Goal: Task Accomplishment & Management: Use online tool/utility

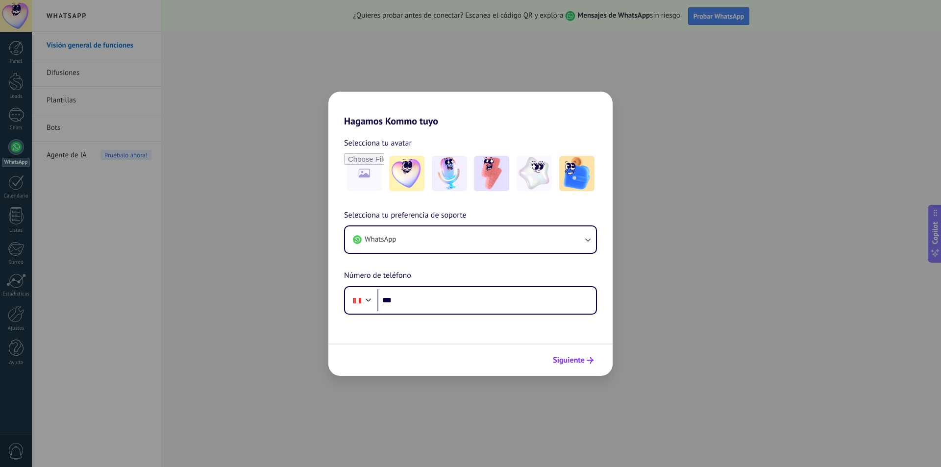
click at [587, 359] on icon "submit" at bounding box center [590, 360] width 7 height 7
click at [590, 357] on use "submit" at bounding box center [590, 360] width 7 height 7
click at [562, 359] on span "Siguiente" at bounding box center [569, 360] width 32 height 7
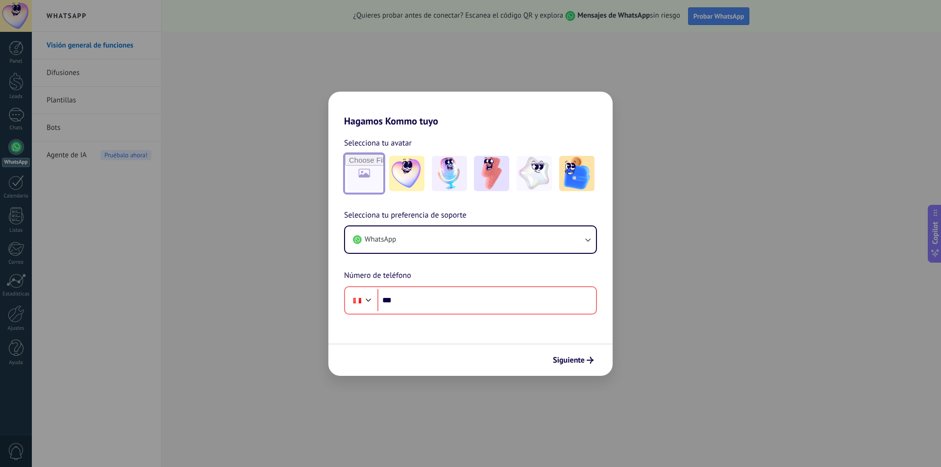
click at [363, 167] on input "file" at bounding box center [364, 173] width 38 height 38
type input "**********"
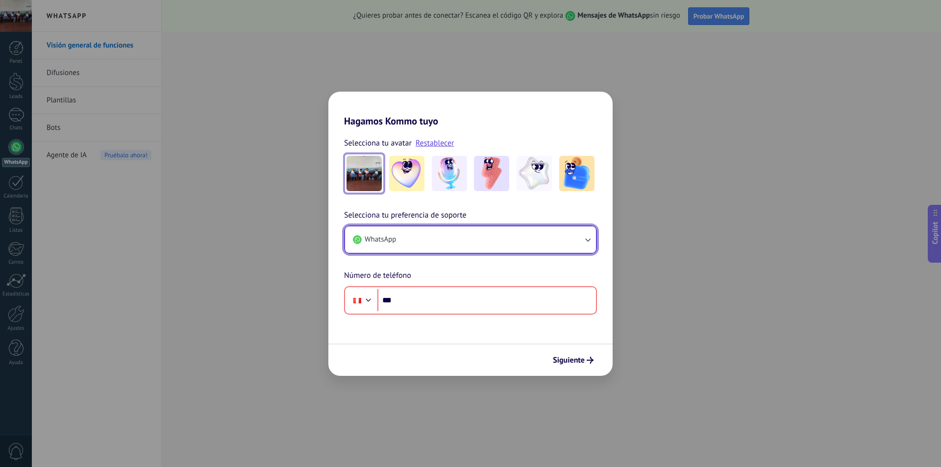
click at [584, 240] on button "WhatsApp" at bounding box center [470, 239] width 251 height 26
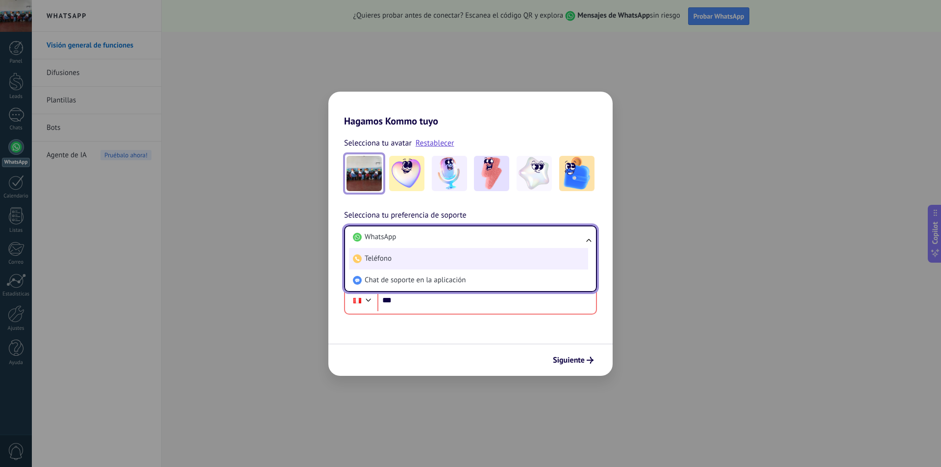
click at [411, 253] on li "Teléfono" at bounding box center [468, 259] width 239 height 22
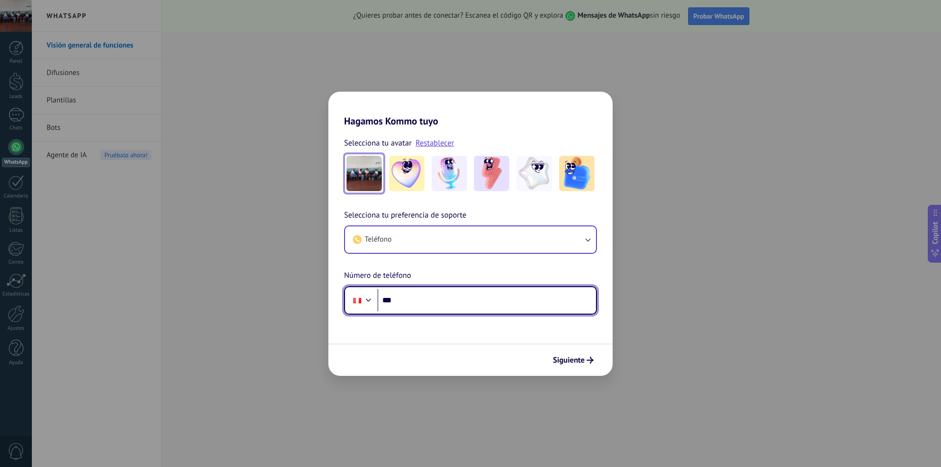
click at [403, 301] on input "***" at bounding box center [486, 300] width 219 height 23
type input "**********"
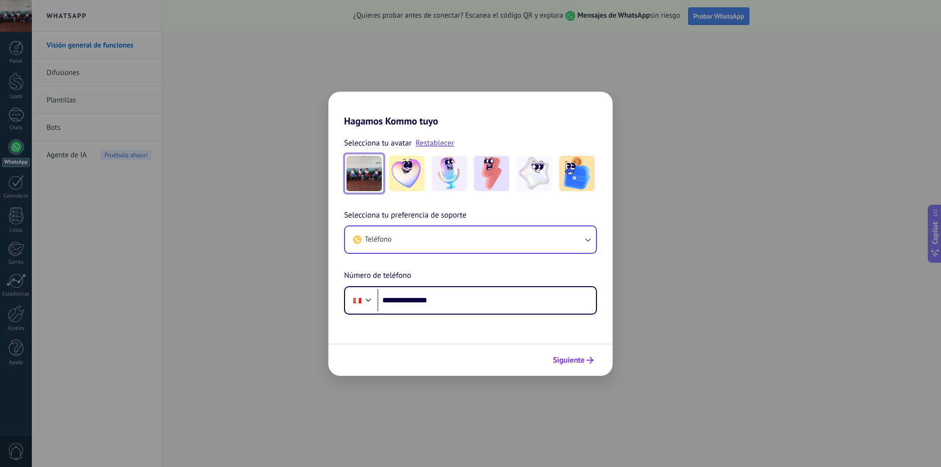
click at [572, 360] on span "Siguiente" at bounding box center [569, 360] width 32 height 7
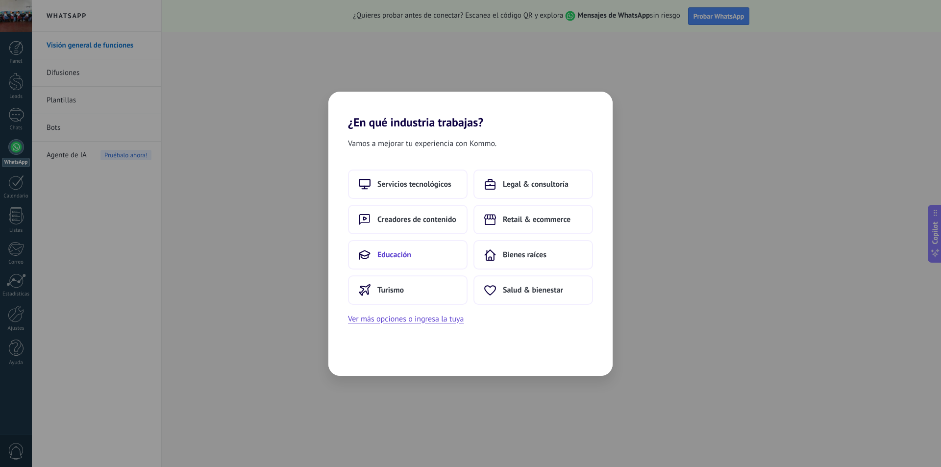
click at [446, 260] on button "Educación" at bounding box center [408, 254] width 120 height 29
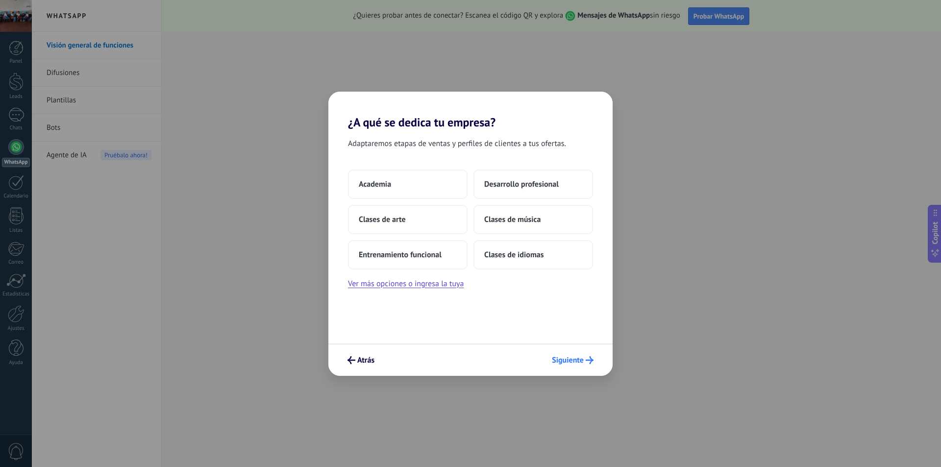
click at [565, 361] on span "Siguiente" at bounding box center [568, 360] width 32 height 7
click at [566, 359] on span "Siguiente" at bounding box center [568, 360] width 32 height 7
click at [406, 284] on button "Ver más opciones o ingresa la tuya" at bounding box center [406, 283] width 116 height 13
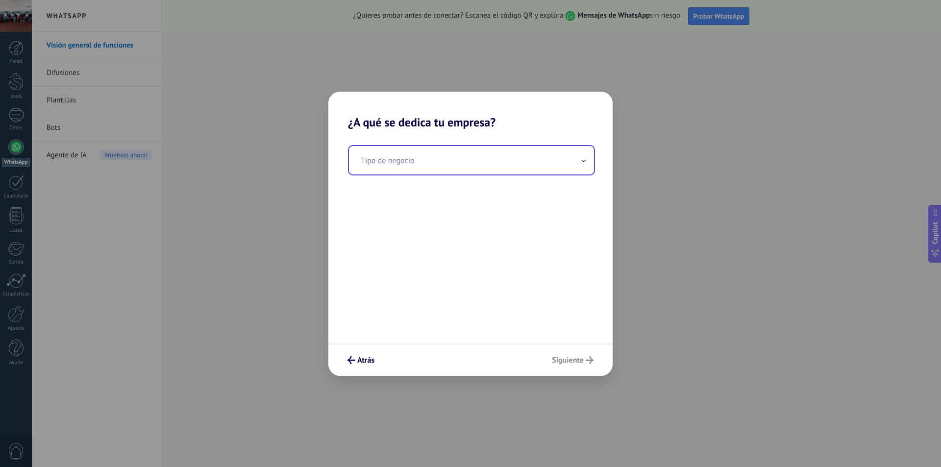
click at [584, 158] on span at bounding box center [583, 159] width 5 height 9
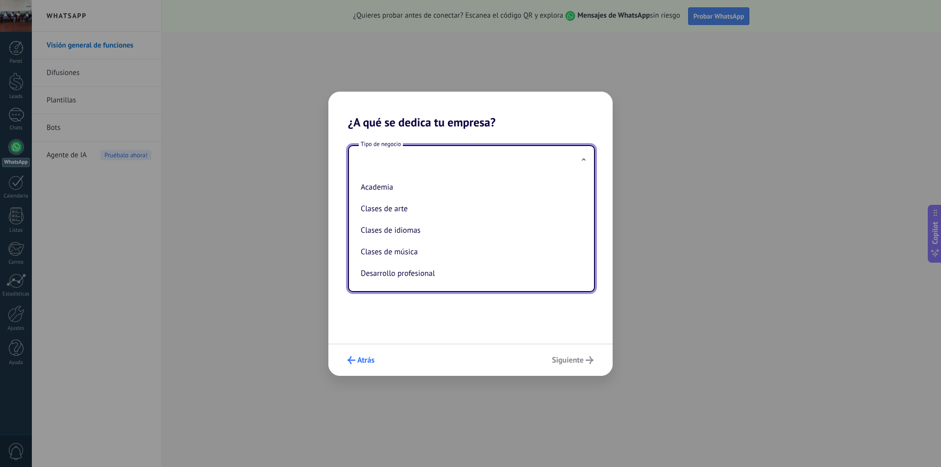
click at [350, 361] on use "submit" at bounding box center [352, 360] width 8 height 8
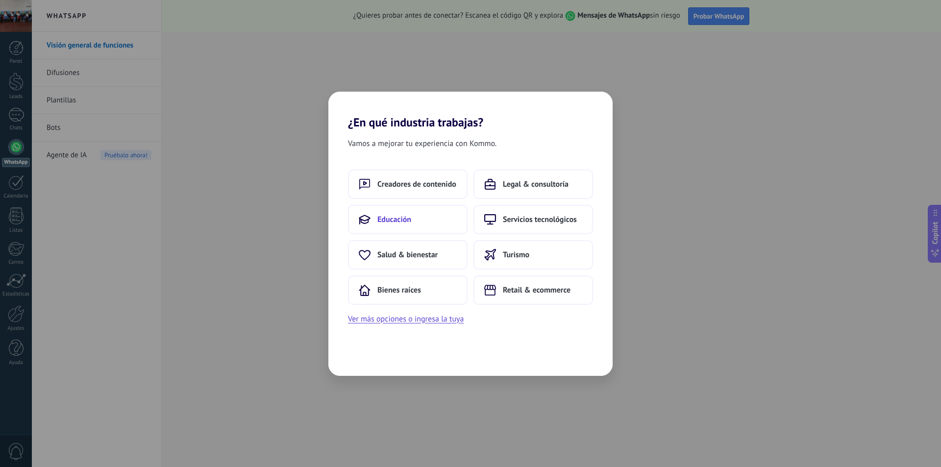
click at [399, 221] on span "Educación" at bounding box center [394, 220] width 34 height 10
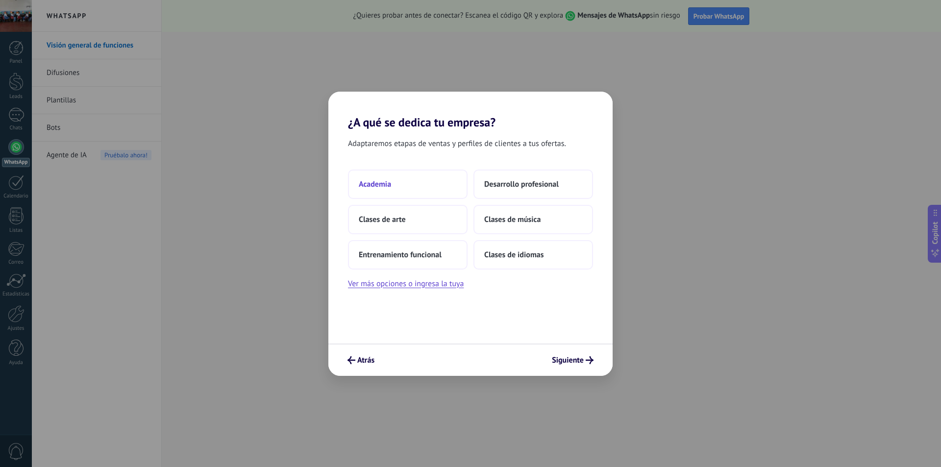
click at [385, 183] on span "Academia" at bounding box center [375, 184] width 32 height 10
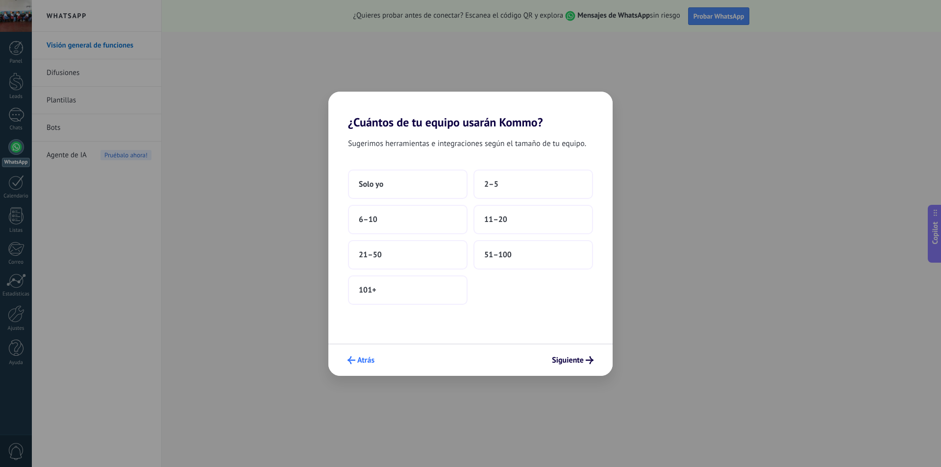
click at [347, 360] on button "Atrás" at bounding box center [361, 360] width 36 height 17
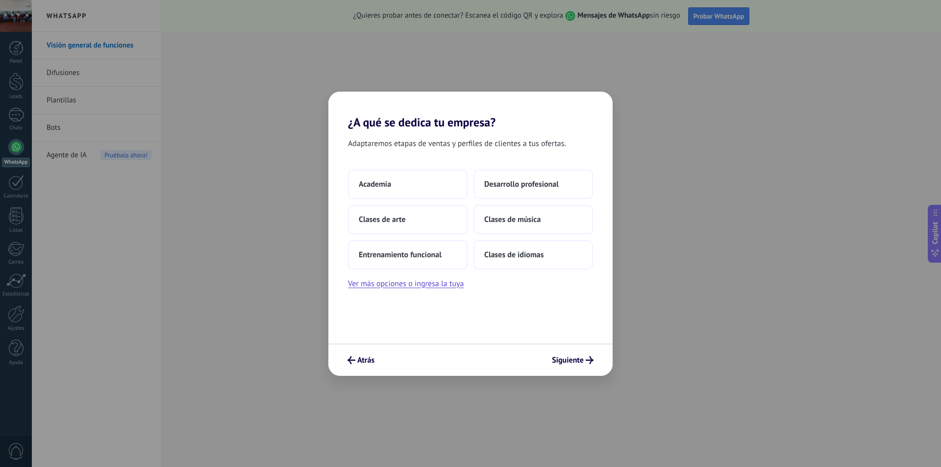
click at [347, 360] on button "Atrás" at bounding box center [361, 360] width 36 height 17
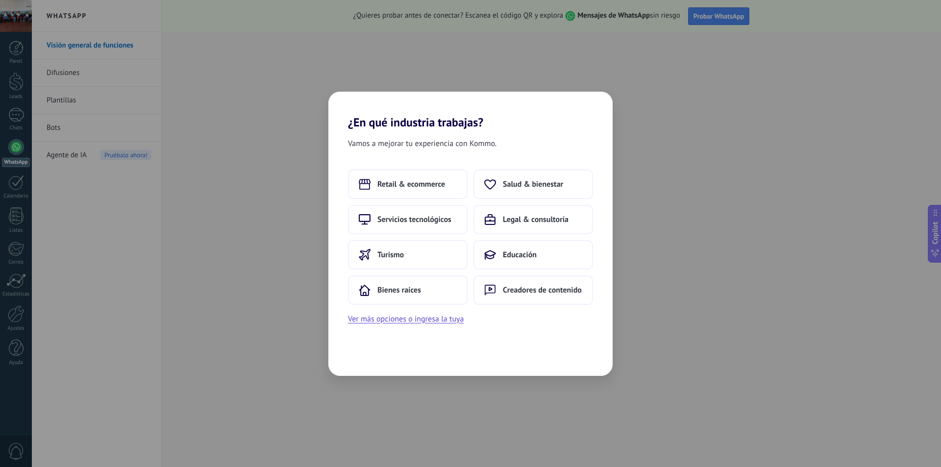
click at [347, 360] on div "Vamos a mejorar tu experiencia con Kommo. Retail & ecommerce Salud & bienestar …" at bounding box center [470, 252] width 284 height 247
click at [412, 219] on span "Servicios tecnológicos" at bounding box center [414, 220] width 74 height 10
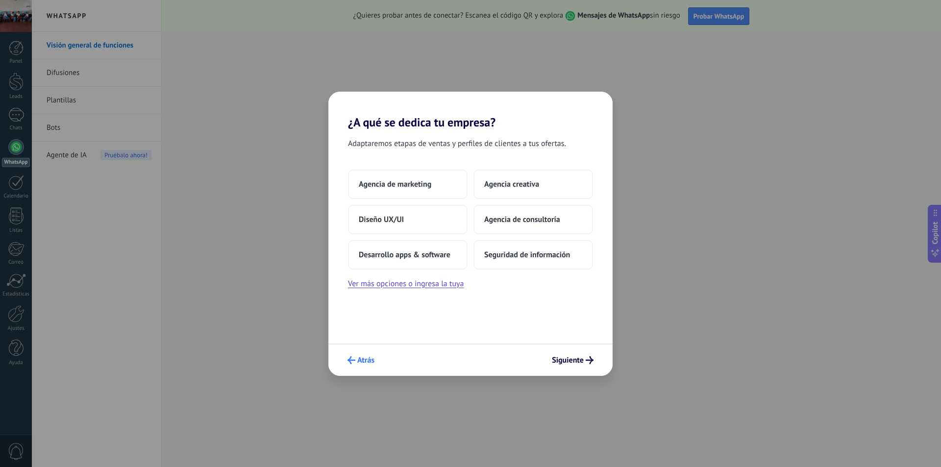
click at [354, 360] on icon "submit" at bounding box center [352, 360] width 8 height 8
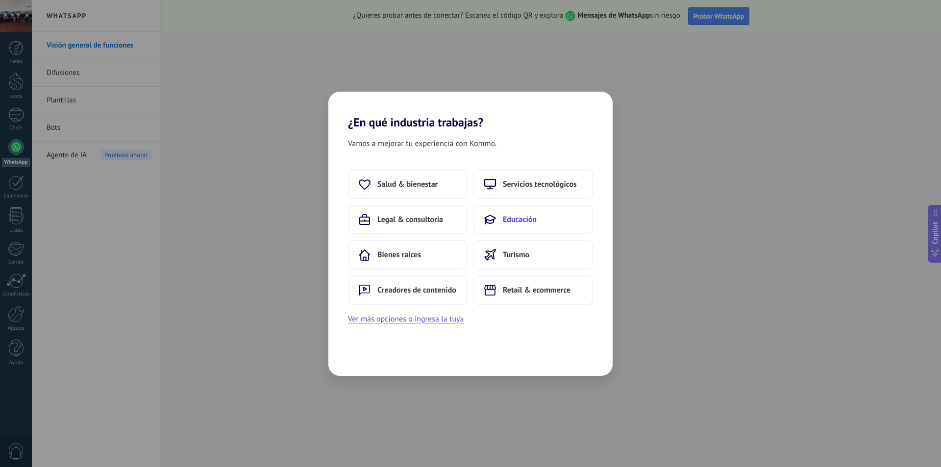
click at [540, 232] on button "Educación" at bounding box center [534, 219] width 120 height 29
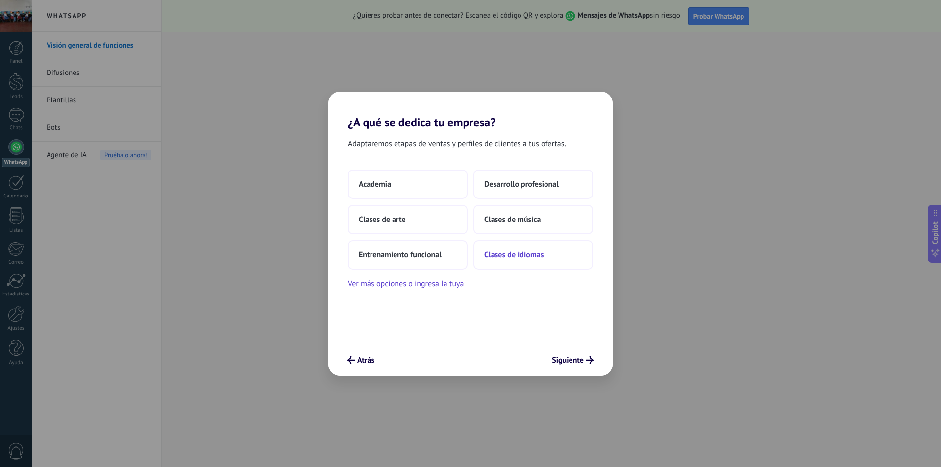
click at [528, 258] on span "Clases de idiomas" at bounding box center [513, 255] width 59 height 10
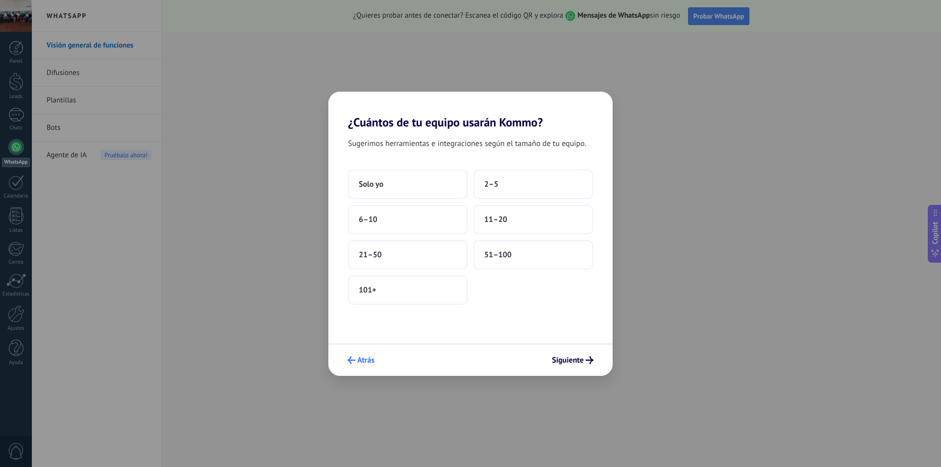
click at [354, 361] on icon "submit" at bounding box center [352, 360] width 8 height 8
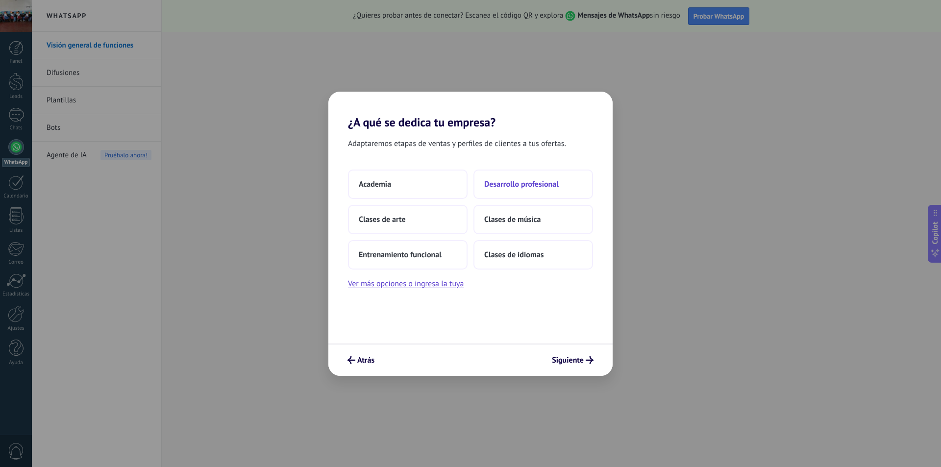
click at [520, 189] on button "Desarrollo profesional" at bounding box center [534, 184] width 120 height 29
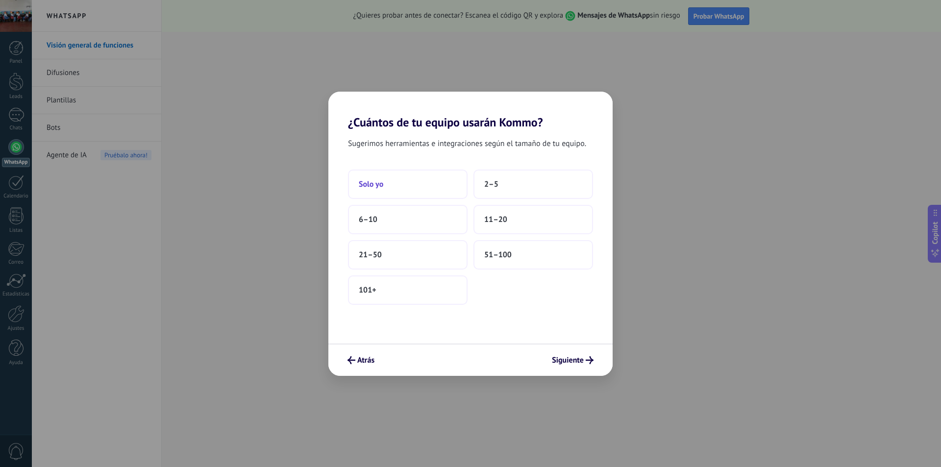
click at [368, 186] on span "Solo yo" at bounding box center [371, 184] width 25 height 10
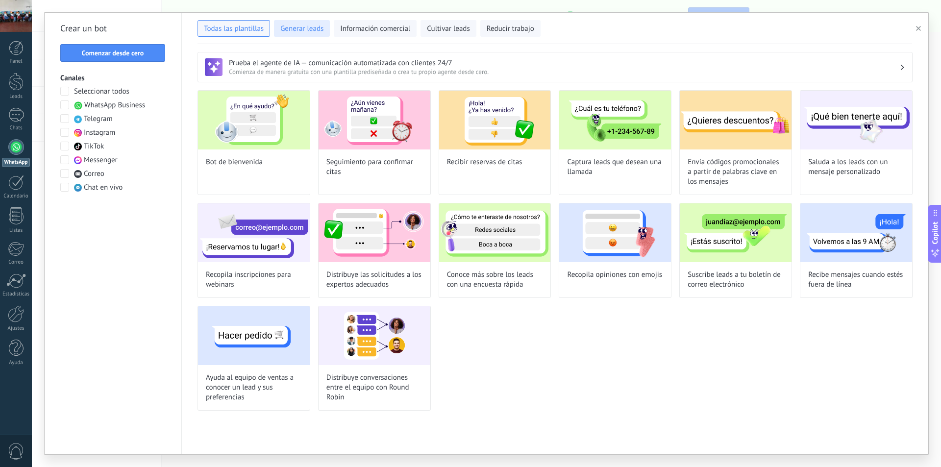
click at [311, 26] on span "Generar leads" at bounding box center [301, 29] width 43 height 10
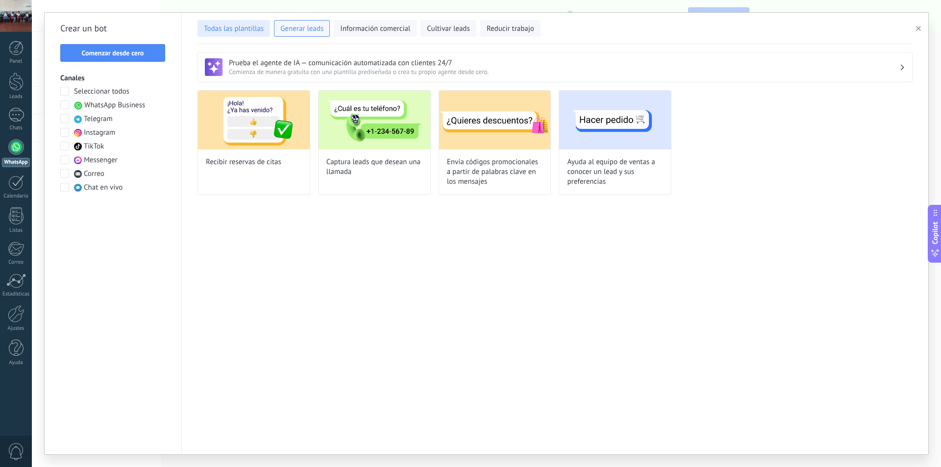
click at [240, 23] on button "Todas las plantillas" at bounding box center [234, 28] width 73 height 17
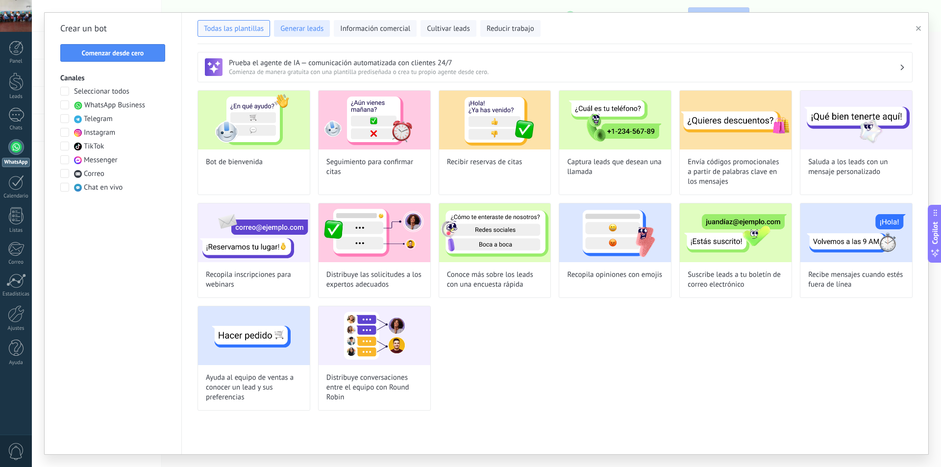
click at [315, 29] on span "Generar leads" at bounding box center [301, 29] width 43 height 10
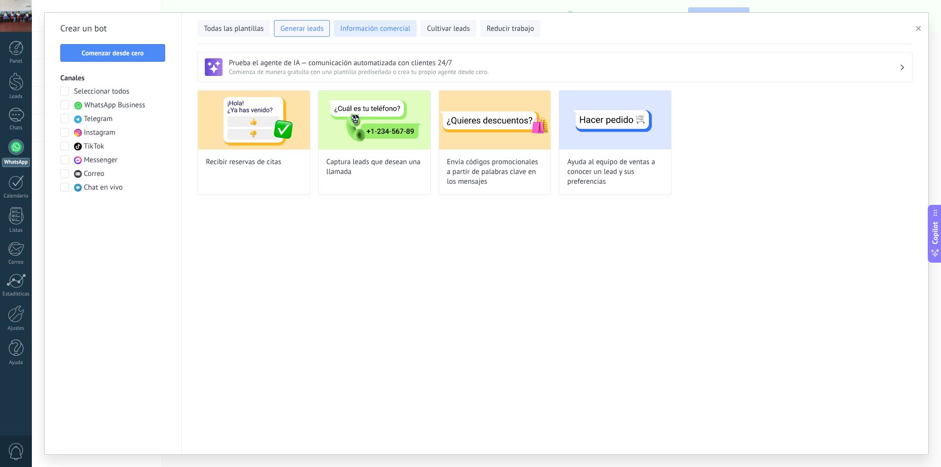
click at [372, 25] on span "Información comercial" at bounding box center [375, 29] width 70 height 10
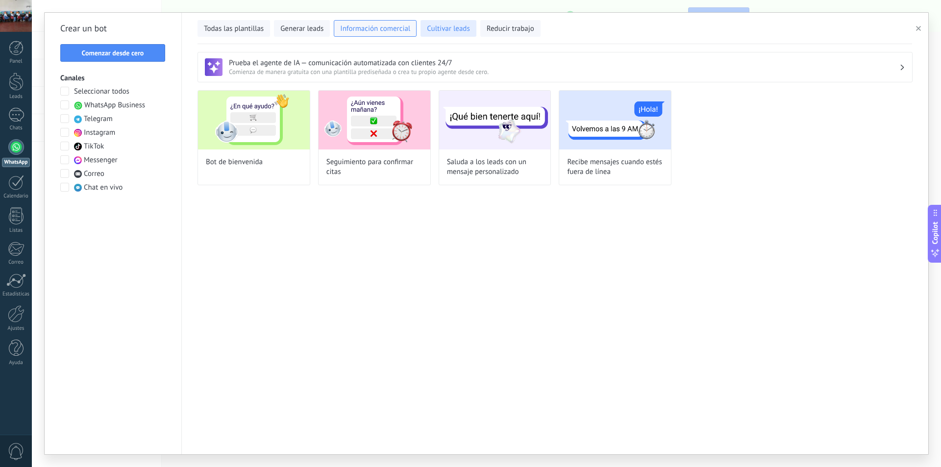
click at [447, 27] on span "Cultivar leads" at bounding box center [448, 29] width 43 height 10
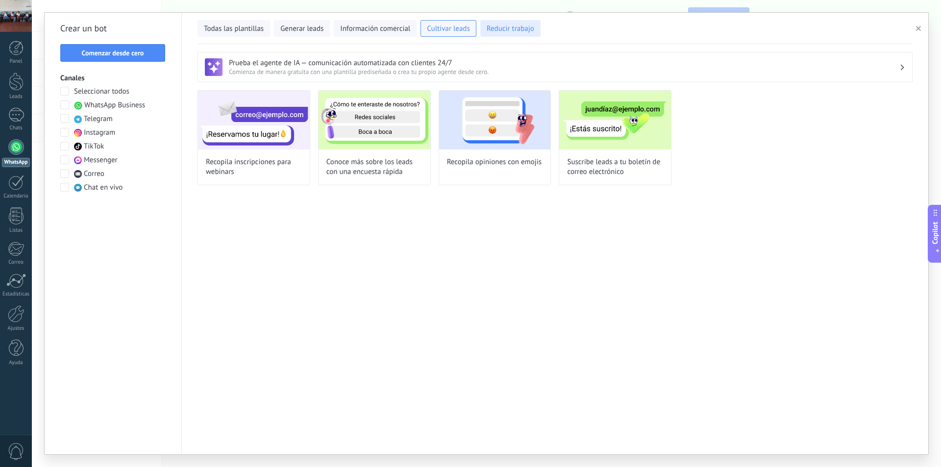
click at [499, 29] on span "Reducir trabajo" at bounding box center [511, 29] width 48 height 10
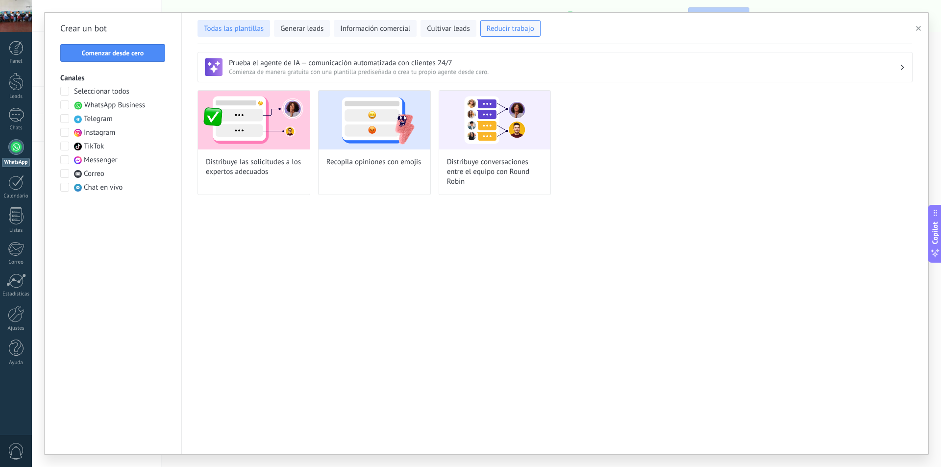
click at [220, 25] on span "Todas las plantillas" at bounding box center [234, 29] width 60 height 10
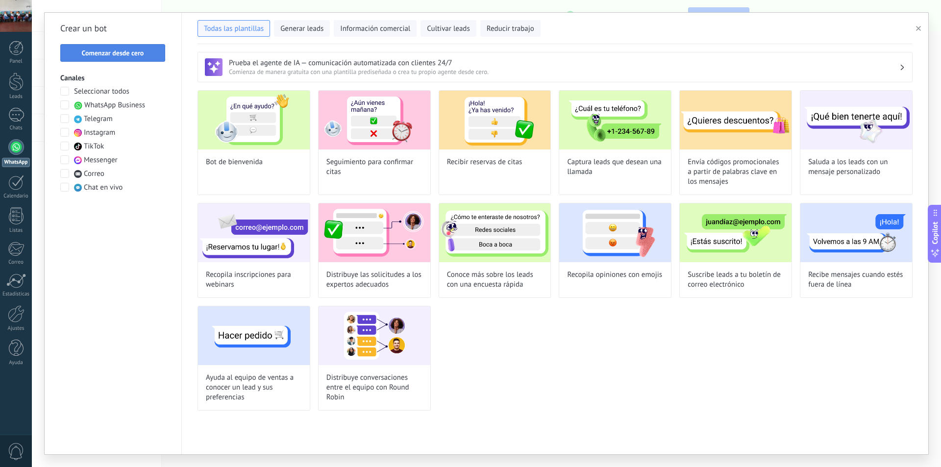
click at [96, 52] on span "Comenzar desde cero" at bounding box center [113, 53] width 62 height 7
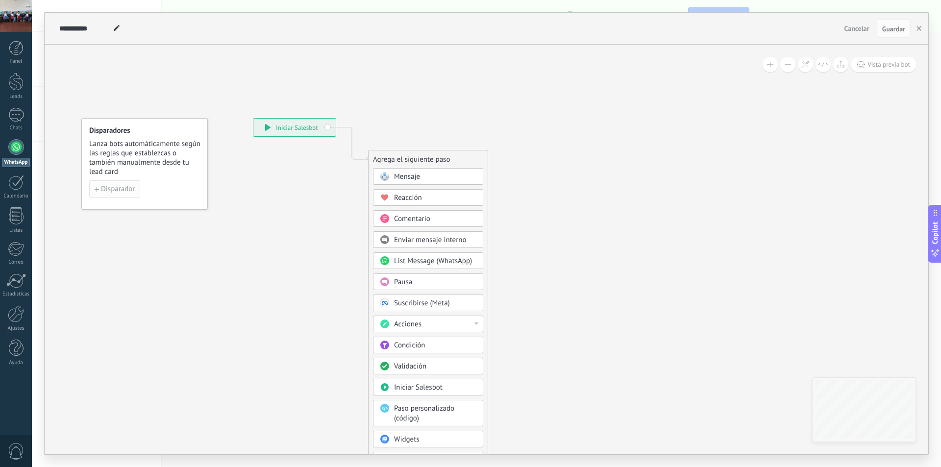
click at [123, 190] on span "Disparador" at bounding box center [118, 189] width 34 height 7
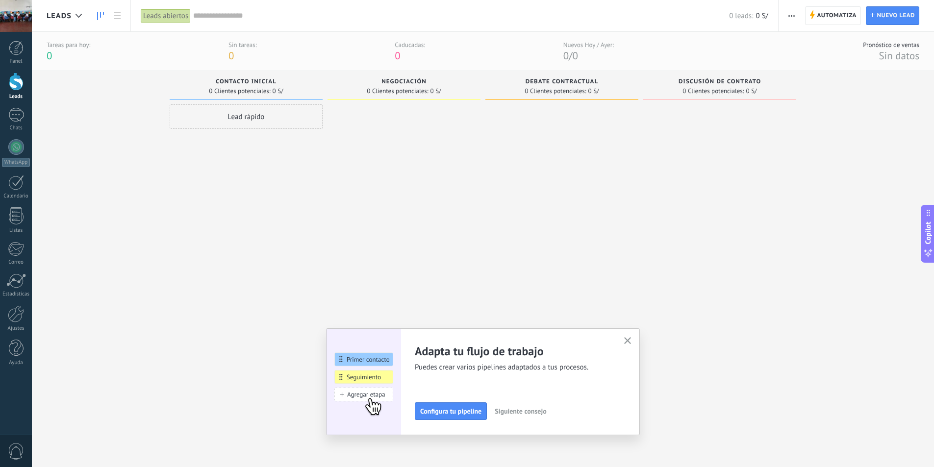
click at [716, 88] on span "0 Clientes potenciales:" at bounding box center [712, 91] width 61 height 6
click at [250, 48] on div "Sin tareas:" at bounding box center [242, 45] width 28 height 8
click at [426, 45] on div "Tareas para hoy: 0 Sin tareas: 0 Caducadas: 0 Nuevos Hoy / Ayer: 0 / 0" at bounding box center [330, 52] width 567 height 22
click at [21, 59] on div "Panel" at bounding box center [16, 61] width 28 height 6
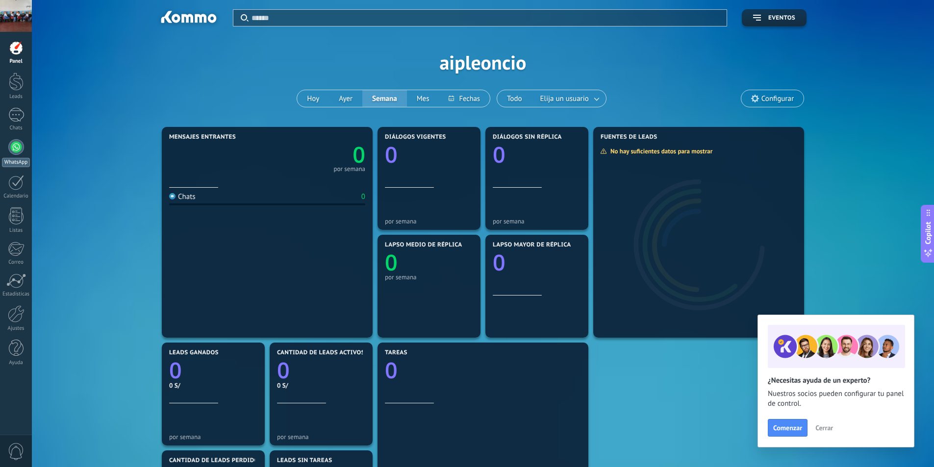
click at [16, 150] on div at bounding box center [16, 147] width 16 height 16
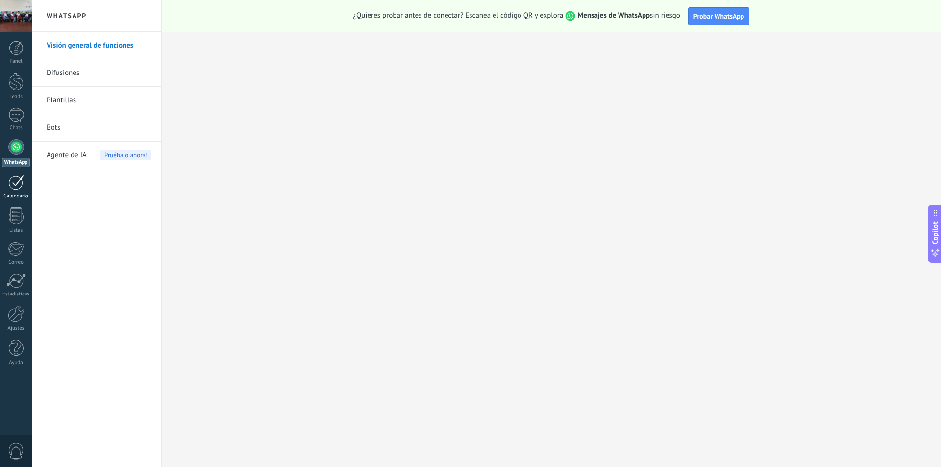
click at [18, 187] on div at bounding box center [16, 182] width 16 height 15
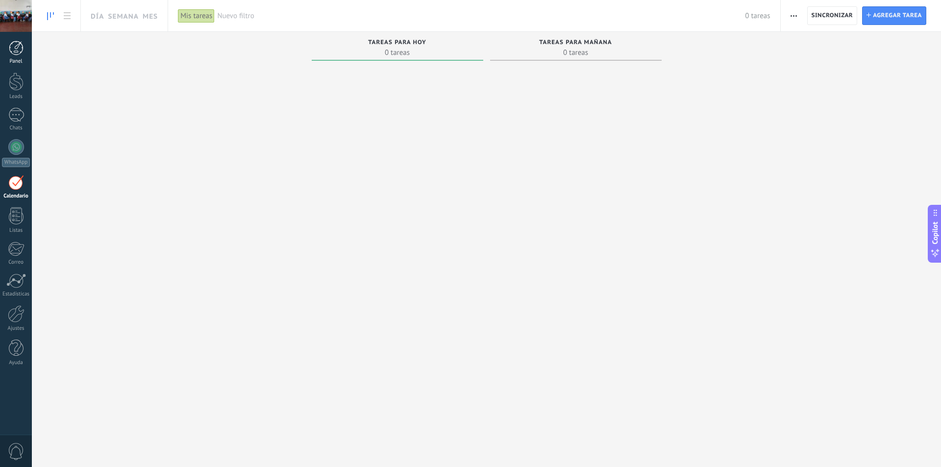
click at [22, 47] on div at bounding box center [16, 48] width 15 height 15
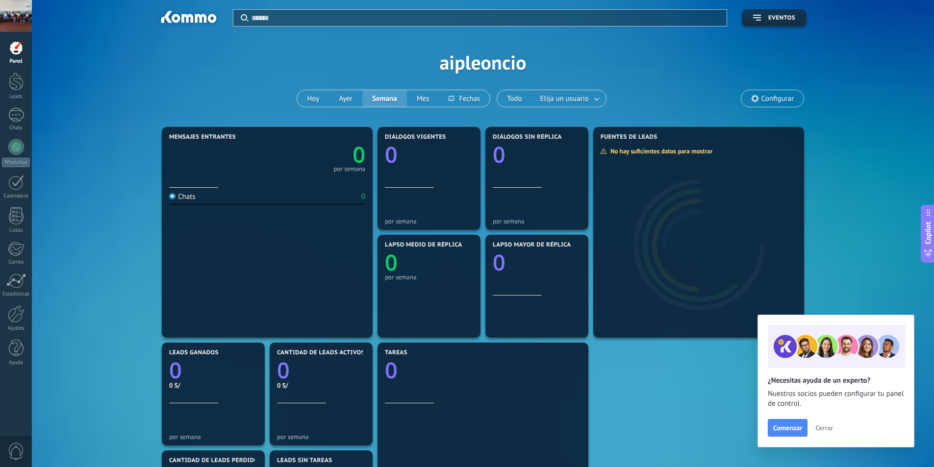
click at [18, 24] on div at bounding box center [16, 16] width 32 height 32
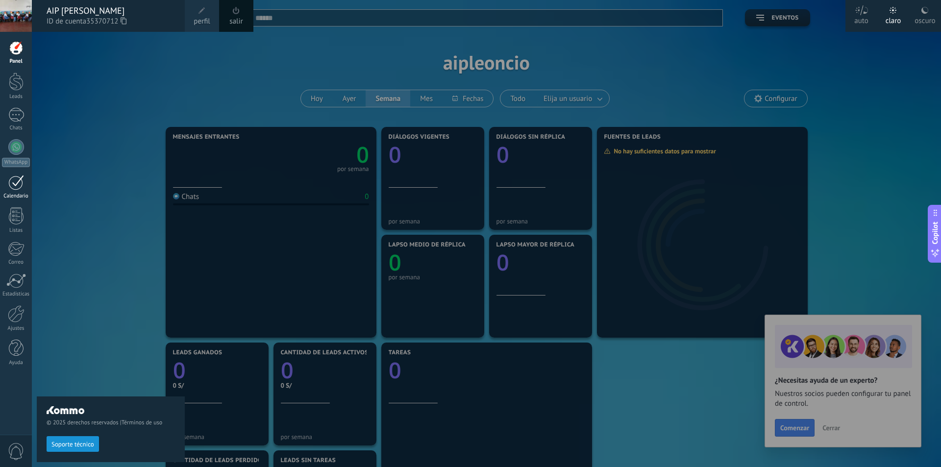
click at [16, 196] on div "Calendario" at bounding box center [16, 196] width 28 height 6
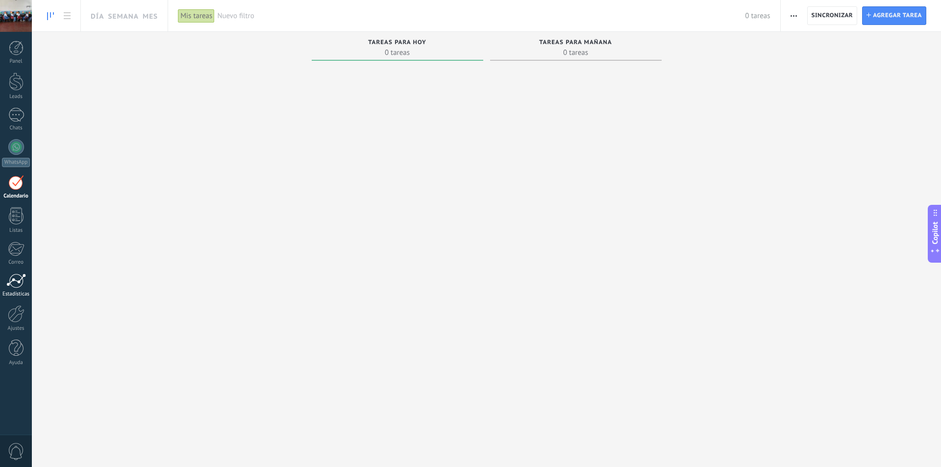
click at [23, 282] on div at bounding box center [16, 281] width 20 height 15
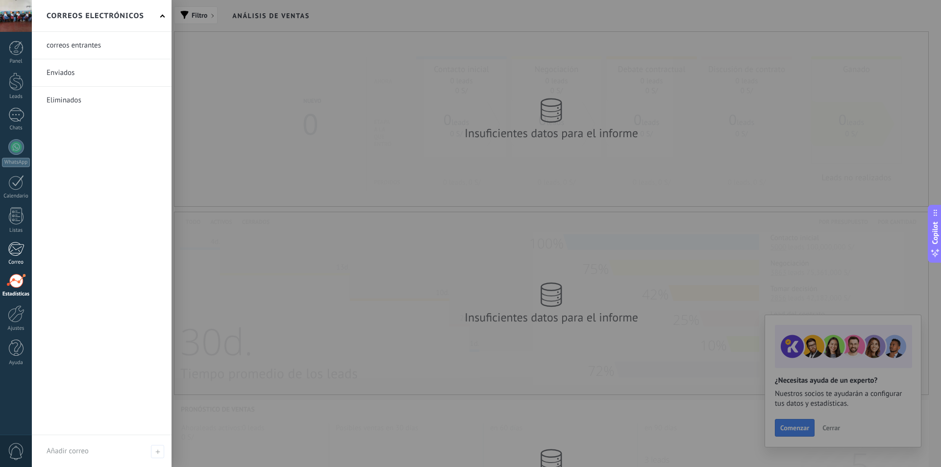
click at [18, 251] on div at bounding box center [16, 249] width 16 height 15
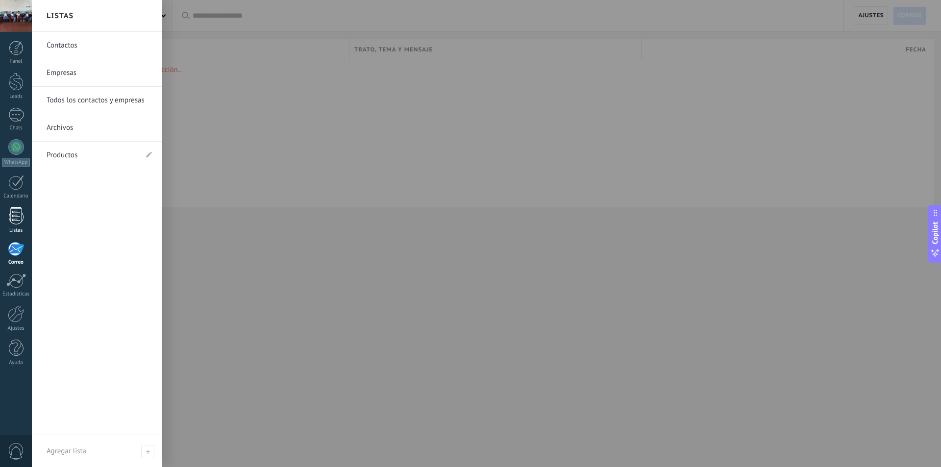
click at [15, 221] on div at bounding box center [16, 215] width 15 height 17
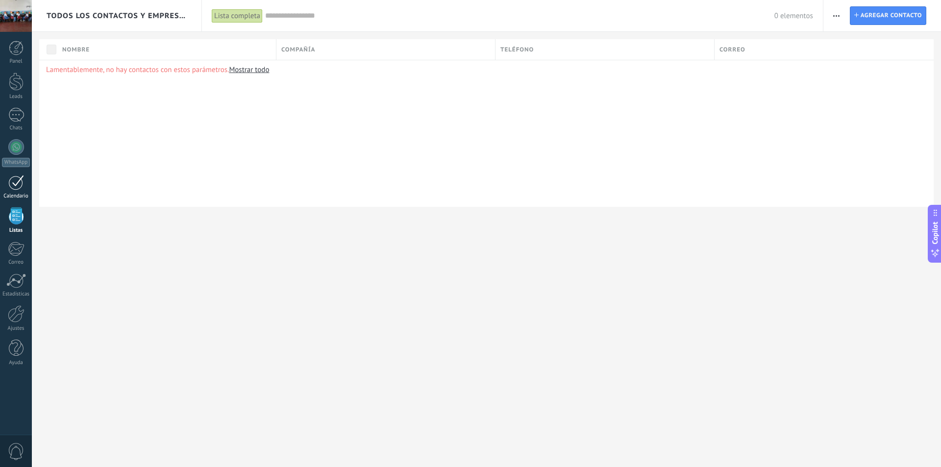
click at [16, 186] on div at bounding box center [16, 182] width 16 height 15
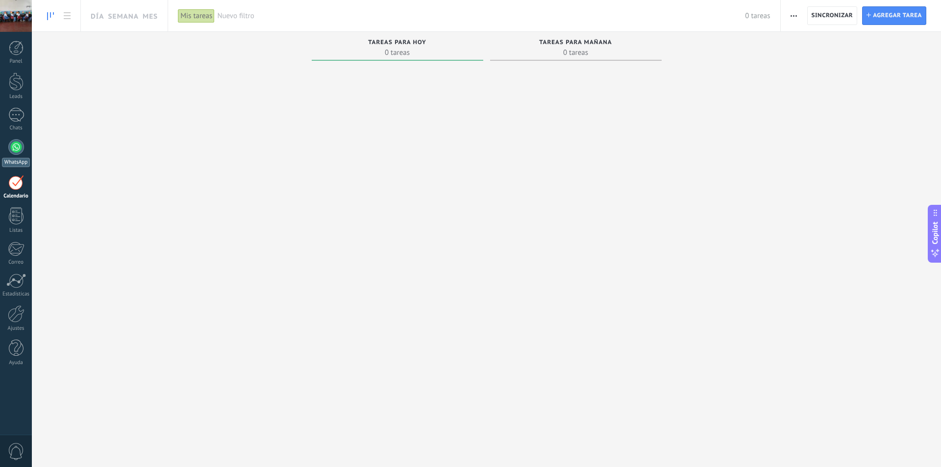
click at [12, 154] on link "WhatsApp" at bounding box center [16, 153] width 32 height 28
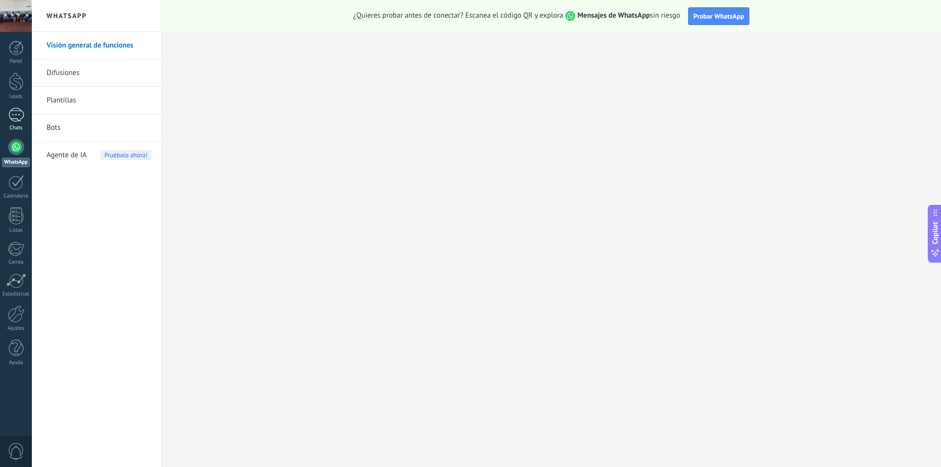
click at [12, 116] on div at bounding box center [16, 115] width 16 height 14
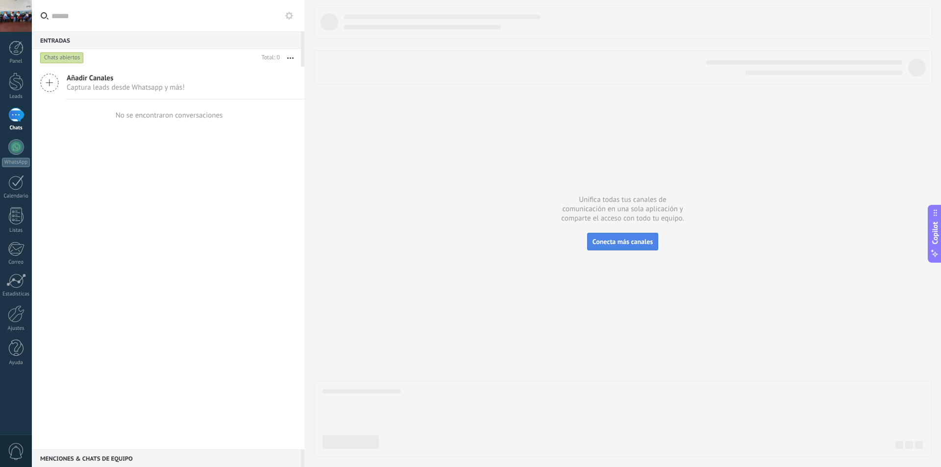
click at [627, 237] on button "Conecta más canales" at bounding box center [622, 242] width 71 height 18
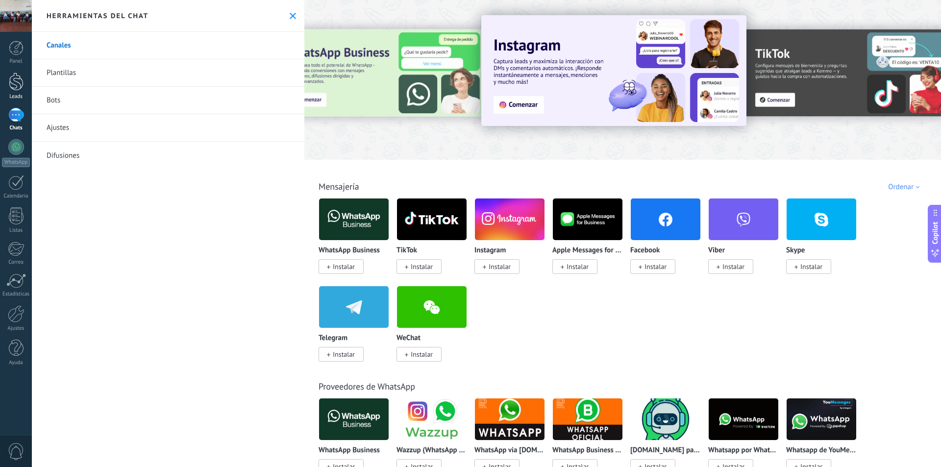
click at [21, 88] on div at bounding box center [16, 82] width 15 height 18
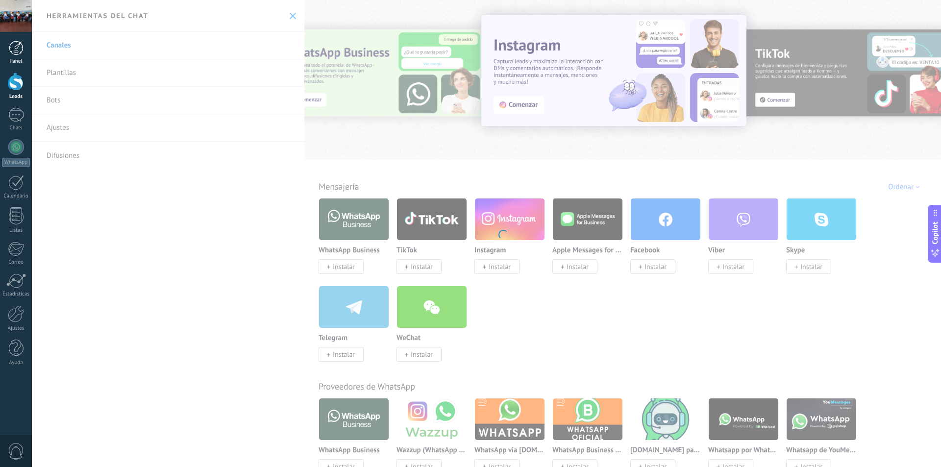
click at [20, 51] on div at bounding box center [16, 48] width 15 height 15
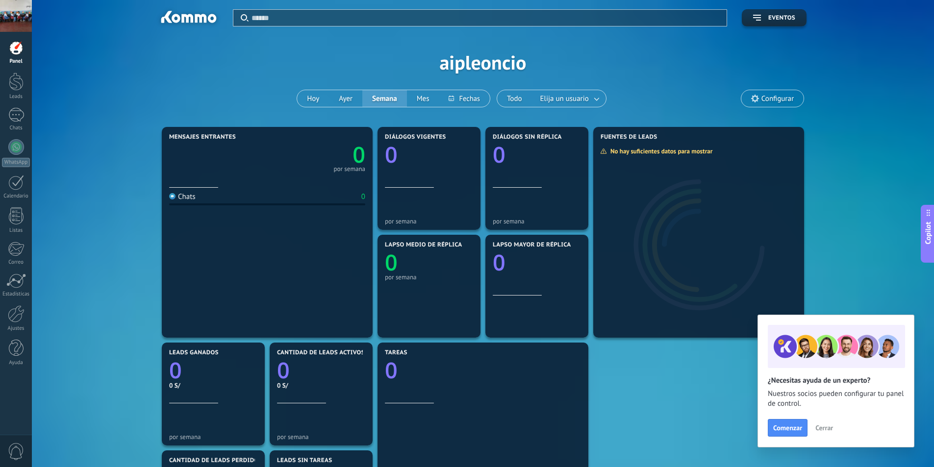
click at [7, 25] on div at bounding box center [16, 16] width 32 height 32
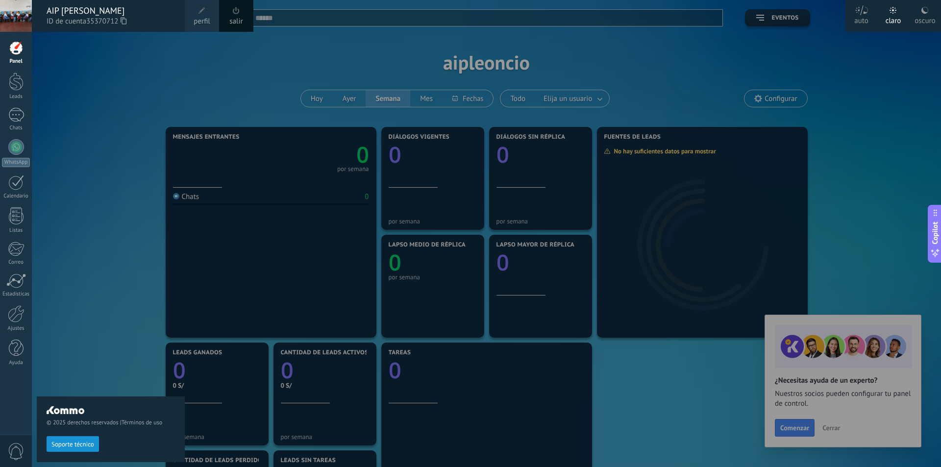
click at [833, 429] on div at bounding box center [502, 233] width 941 height 467
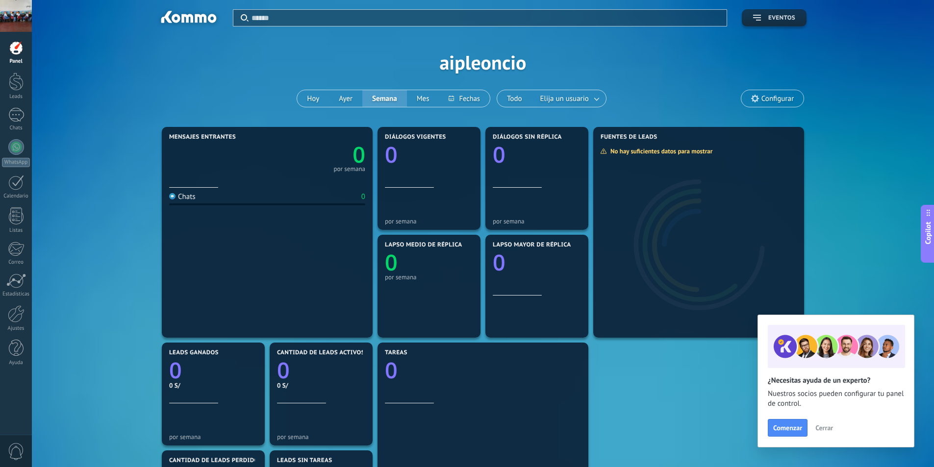
click at [780, 17] on span "Eventos" at bounding box center [781, 18] width 27 height 7
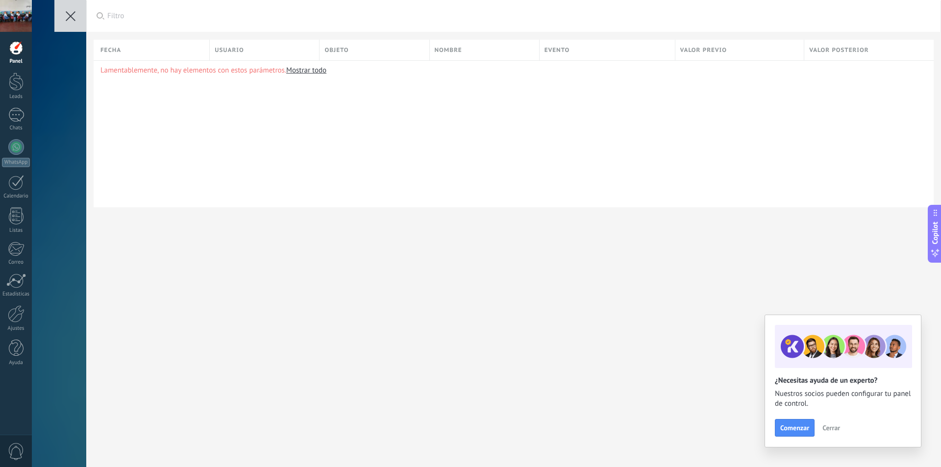
click at [271, 46] on div "Usuario" at bounding box center [264, 50] width 109 height 21
click at [16, 82] on div at bounding box center [16, 82] width 15 height 18
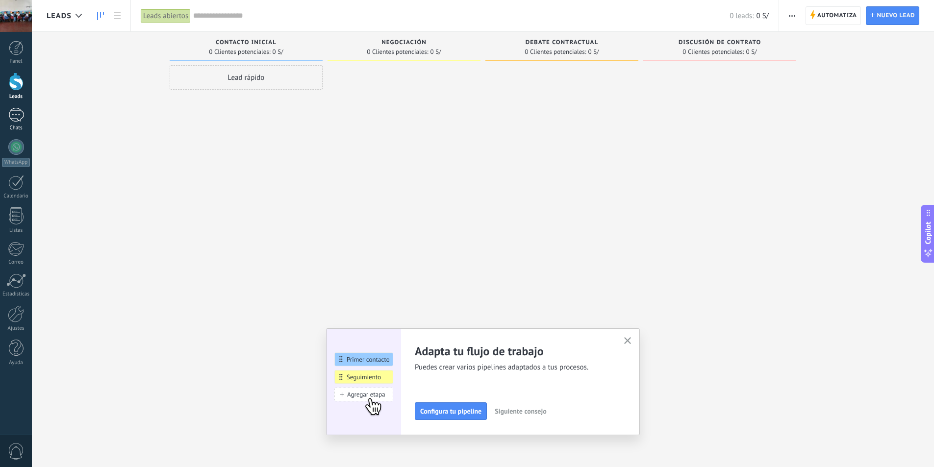
click at [20, 118] on div at bounding box center [16, 115] width 16 height 14
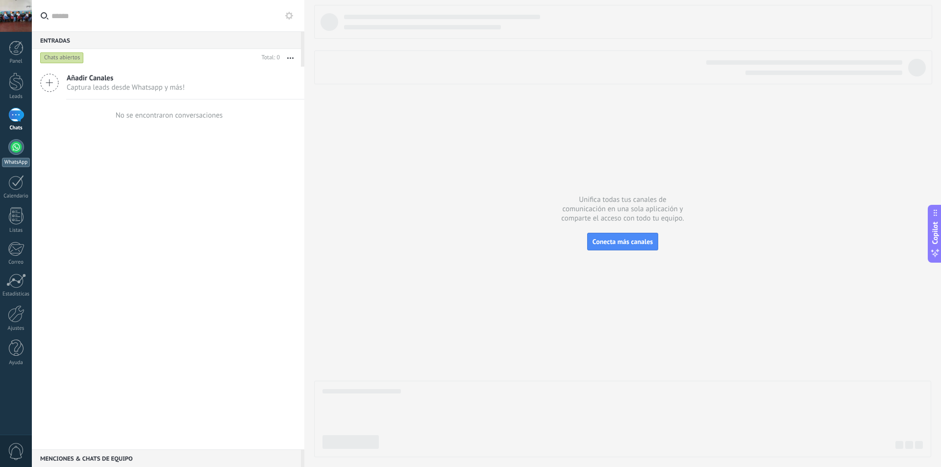
click at [21, 150] on div at bounding box center [16, 147] width 16 height 16
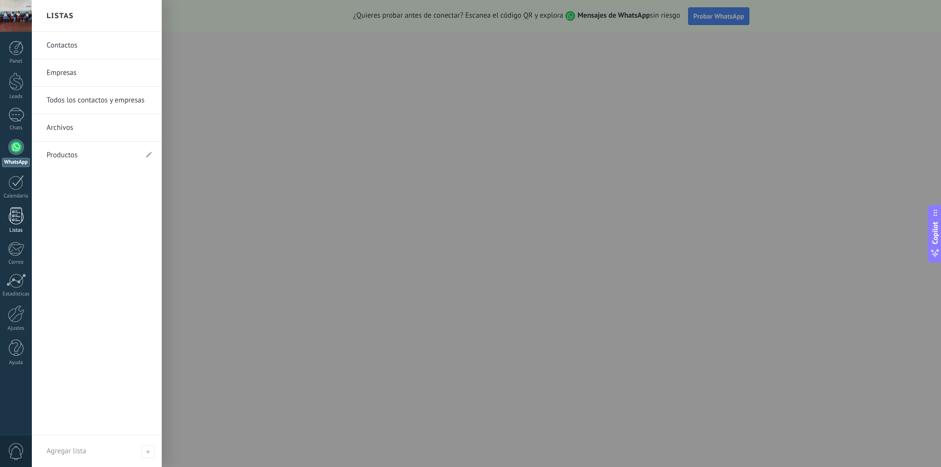
click at [15, 227] on link "Listas" at bounding box center [16, 220] width 32 height 26
